Goal: Transaction & Acquisition: Download file/media

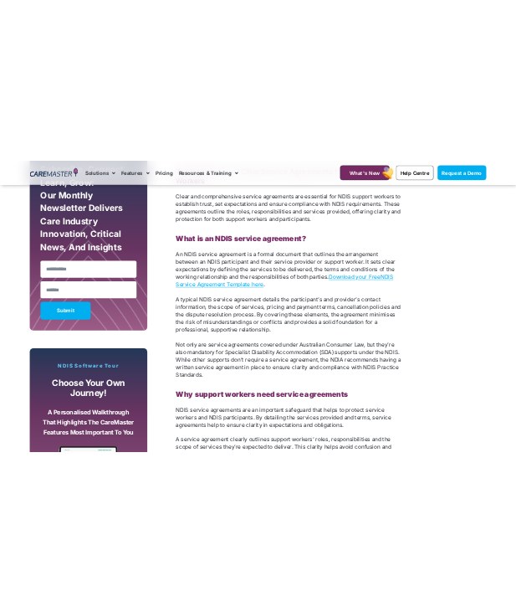
scroll to position [1022, 0]
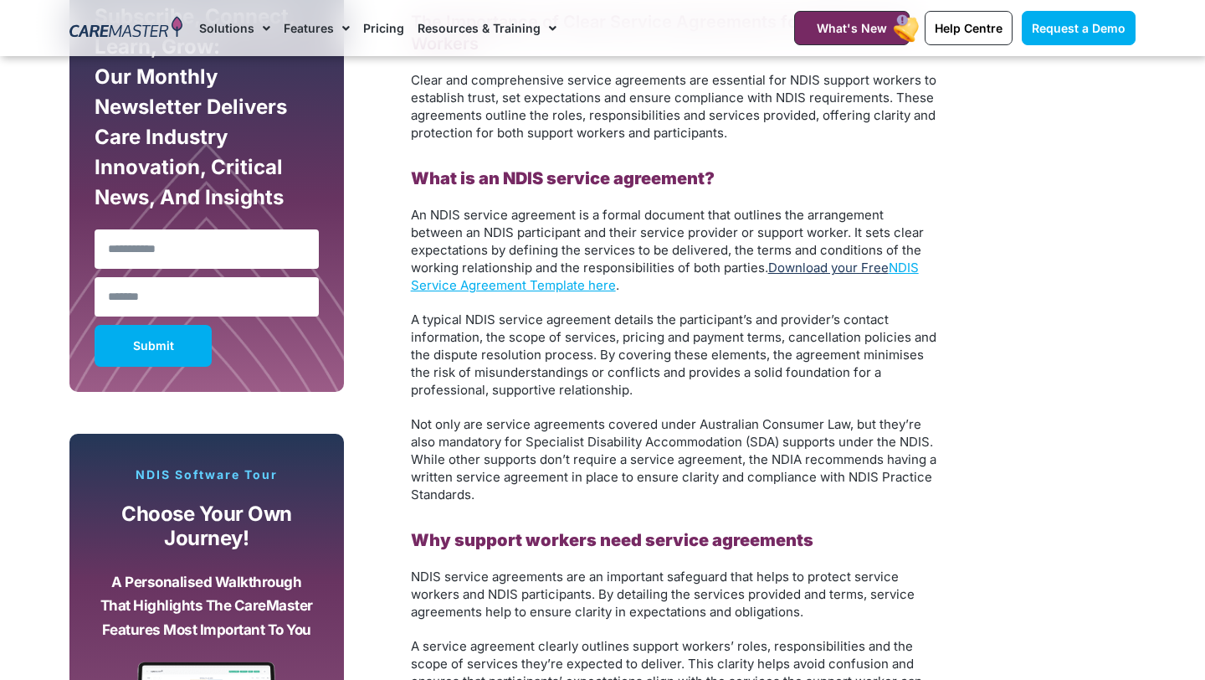
click at [882, 265] on link "Download your Free" at bounding box center [828, 267] width 121 height 16
